Goal: Information Seeking & Learning: Learn about a topic

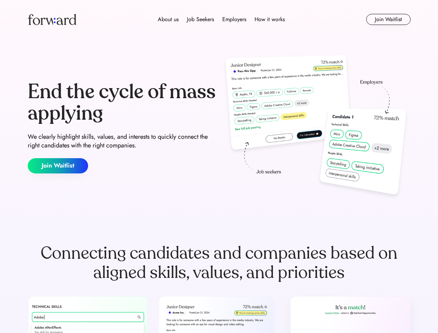
click at [219, 166] on div "End the cycle of mass applying We clearly highlight skills, values, and interes…" at bounding box center [219, 127] width 383 height 149
click at [219, 19] on div "About us Job Seekers Employers How it works" at bounding box center [221, 19] width 273 height 8
click at [52, 19] on img at bounding box center [52, 19] width 49 height 11
click at [221, 19] on div "About us Job Seekers Employers How it works" at bounding box center [221, 19] width 273 height 8
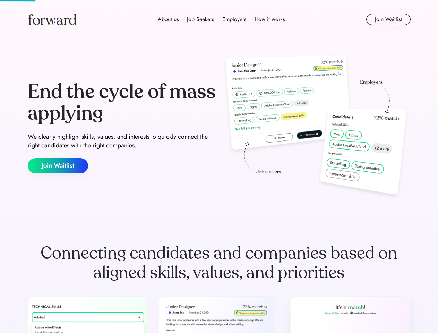
click at [168, 19] on div "About us" at bounding box center [168, 19] width 21 height 8
click at [200, 19] on div "Job Seekers" at bounding box center [200, 19] width 27 height 8
click at [234, 19] on div "Employers" at bounding box center [234, 19] width 24 height 8
click at [269, 19] on div "How it works" at bounding box center [270, 19] width 30 height 8
click at [388, 19] on button "Join Waitlist" at bounding box center [388, 19] width 44 height 11
